Goal: Task Accomplishment & Management: Manage account settings

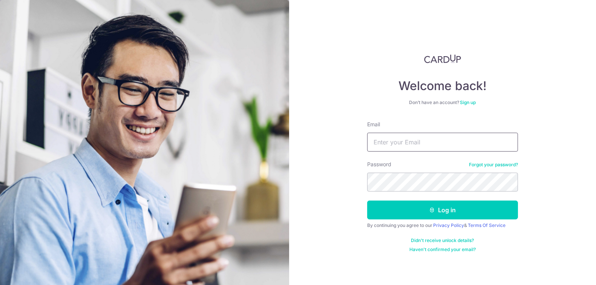
click at [421, 142] on input "Email" at bounding box center [442, 142] width 151 height 19
type input "[EMAIL_ADDRESS][DOMAIN_NAME]"
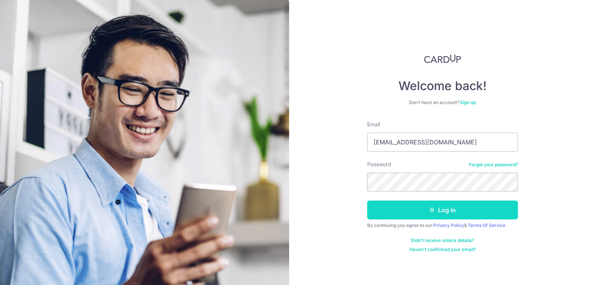
click at [426, 210] on button "Log in" at bounding box center [442, 210] width 151 height 19
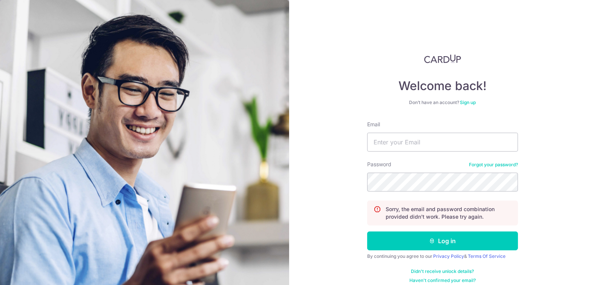
scroll to position [8, 0]
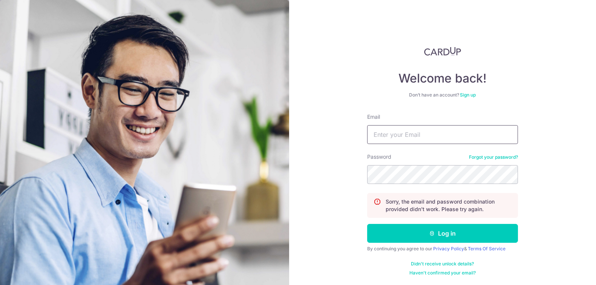
click at [406, 132] on input "Email" at bounding box center [442, 134] width 151 height 19
type input "[EMAIL_ADDRESS][DOMAIN_NAME]"
click at [367, 224] on button "Log in" at bounding box center [442, 233] width 151 height 19
